Goal: Task Accomplishment & Management: Use online tool/utility

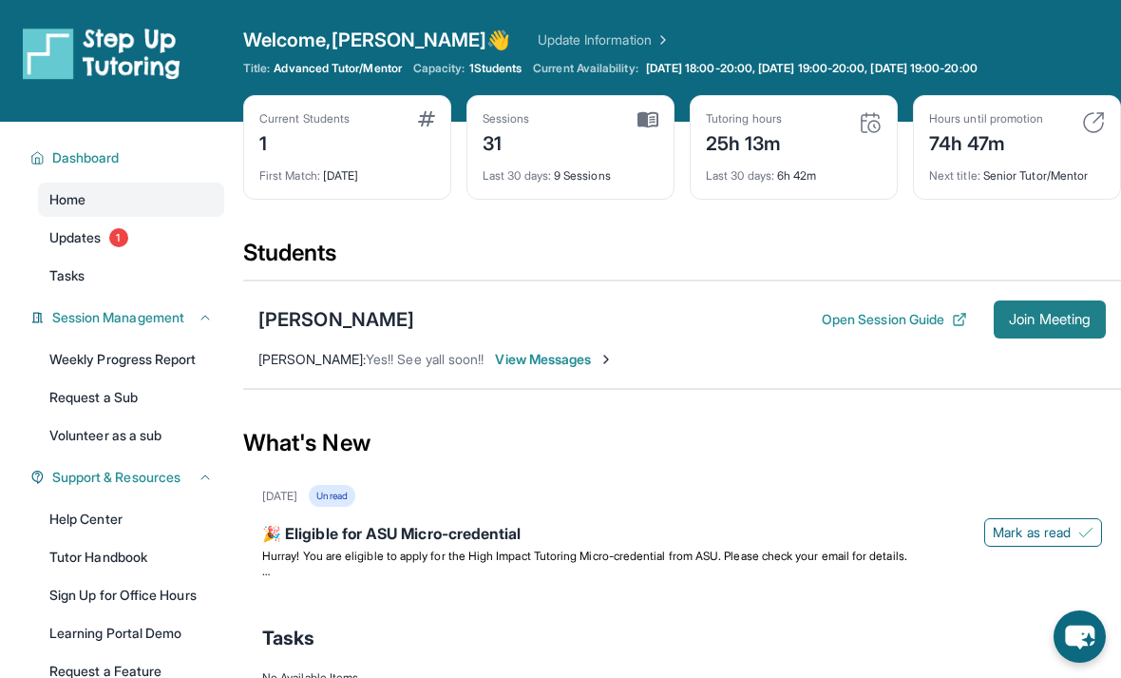
click at [1046, 336] on button "Join Meeting" at bounding box center [1050, 319] width 112 height 38
click at [1060, 317] on span "Join Meeting" at bounding box center [1050, 319] width 82 height 11
click at [1040, 319] on span "Join Meeting" at bounding box center [1050, 319] width 82 height 11
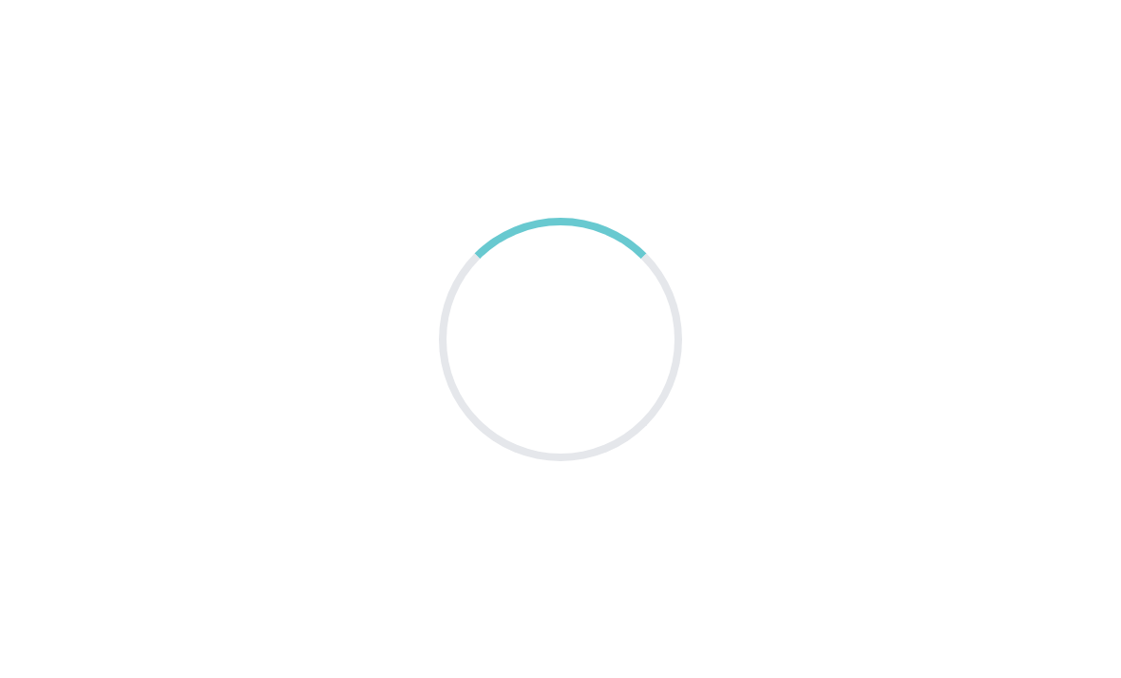
scroll to position [61, 0]
